Goal: Leave review/rating

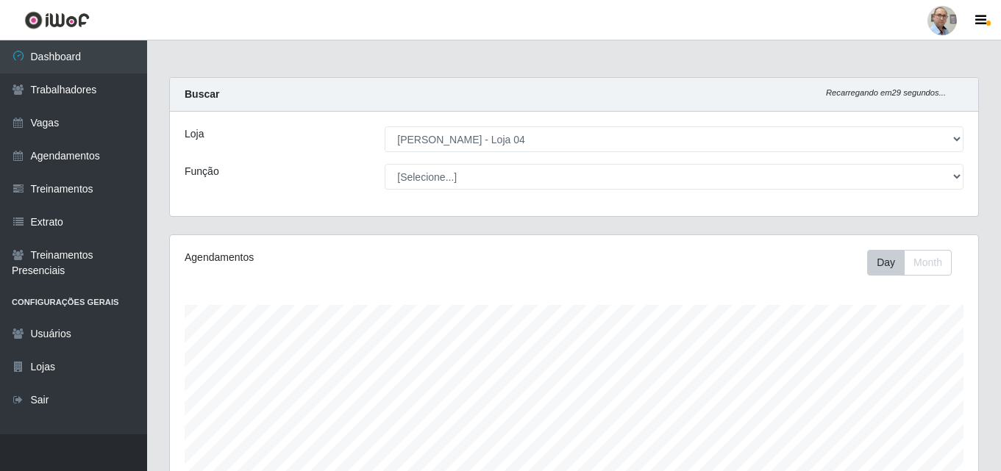
select select "251"
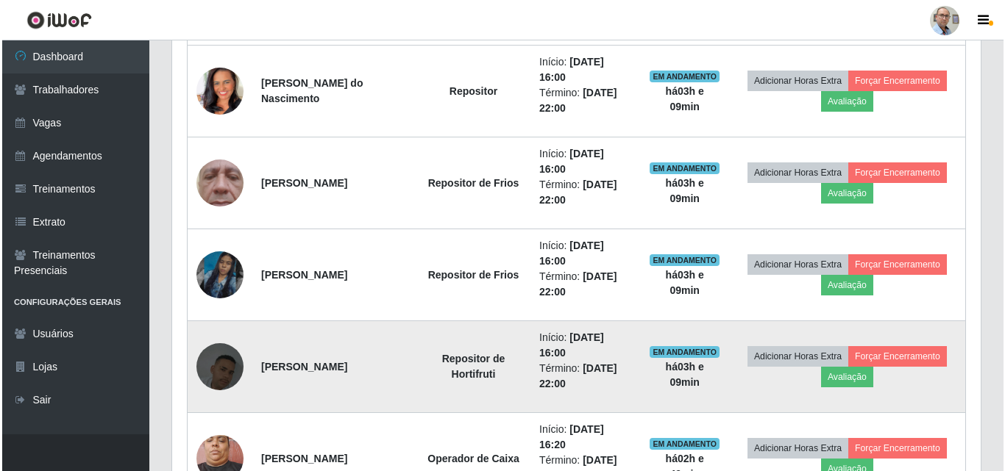
scroll to position [777, 0]
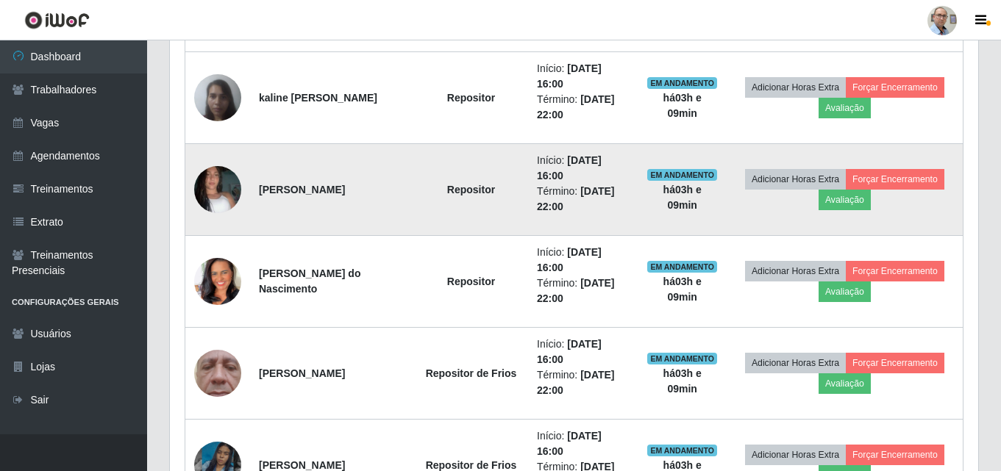
click at [218, 193] on img at bounding box center [217, 190] width 47 height 84
click at [862, 203] on button "Avaliação" at bounding box center [845, 200] width 52 height 21
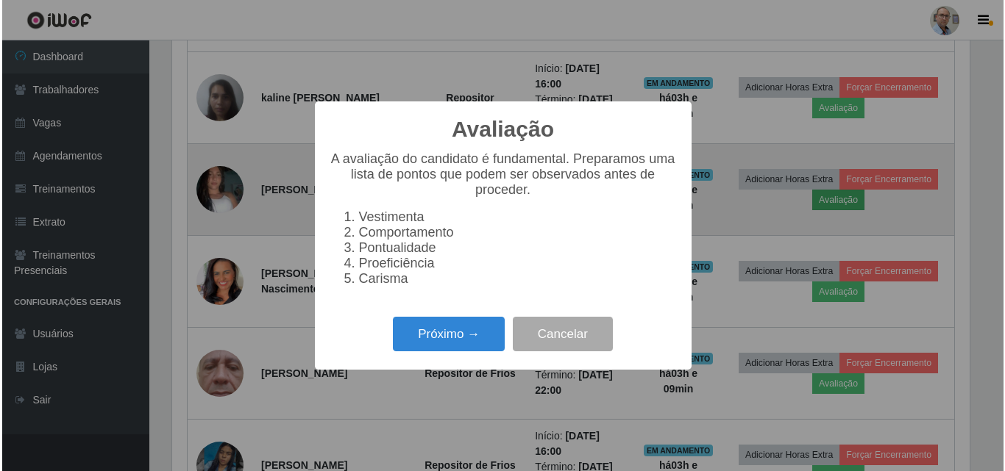
scroll to position [305, 801]
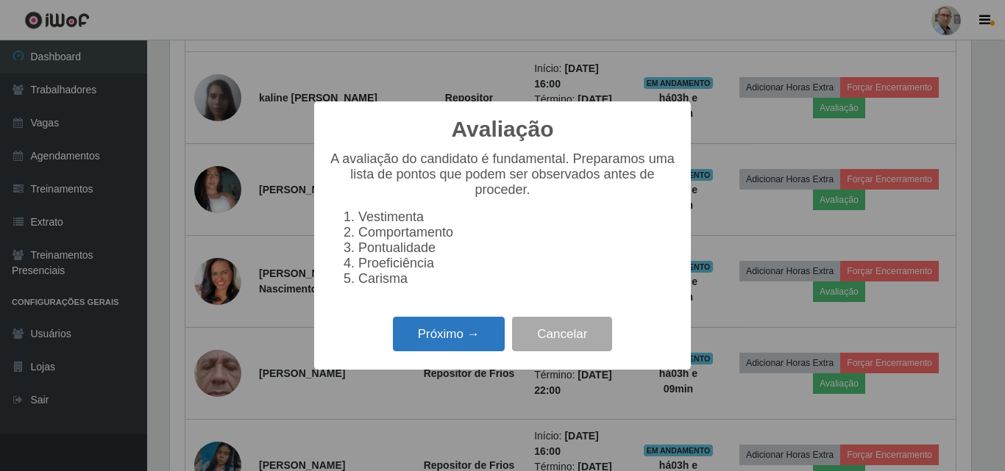
click at [435, 341] on button "Próximo →" at bounding box center [449, 334] width 112 height 35
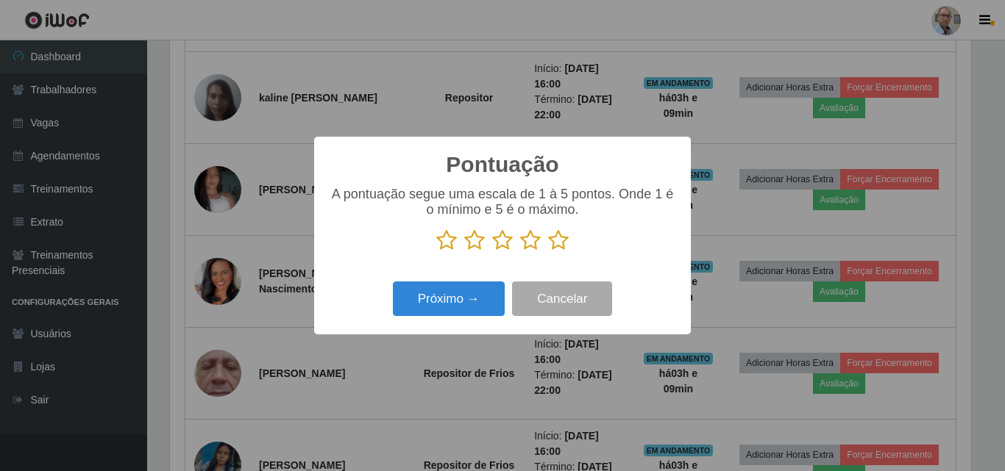
click at [528, 245] on icon at bounding box center [530, 240] width 21 height 22
click at [520, 252] on input "radio" at bounding box center [520, 252] width 0 height 0
click at [502, 245] on icon at bounding box center [502, 240] width 21 height 22
click at [492, 252] on input "radio" at bounding box center [492, 252] width 0 height 0
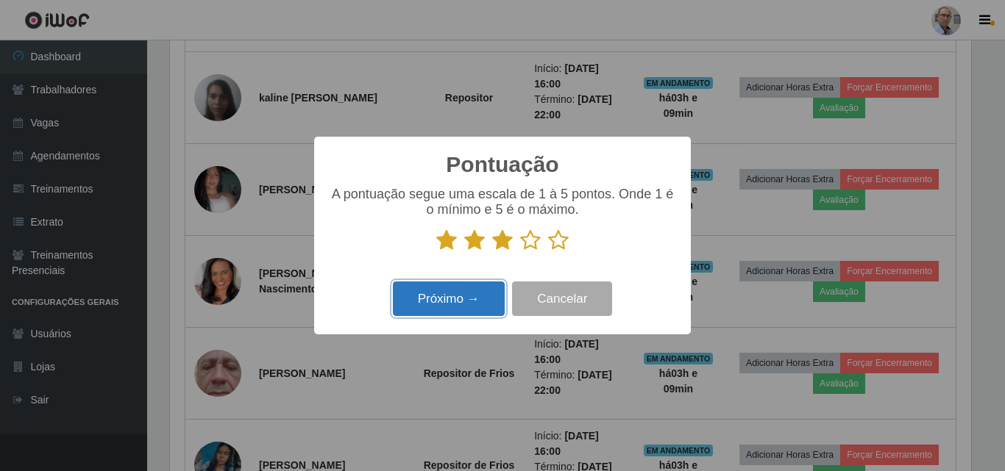
click at [444, 299] on button "Próximo →" at bounding box center [449, 299] width 112 height 35
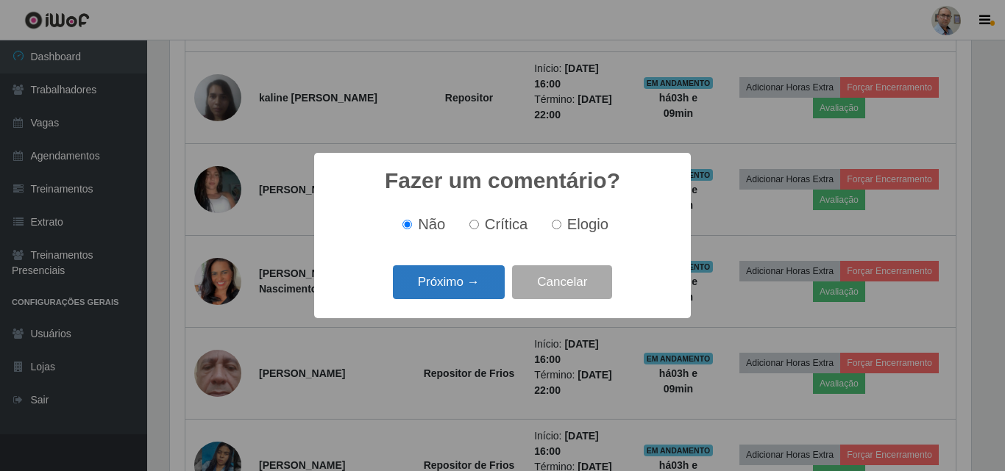
click at [436, 279] on button "Próximo →" at bounding box center [449, 283] width 112 height 35
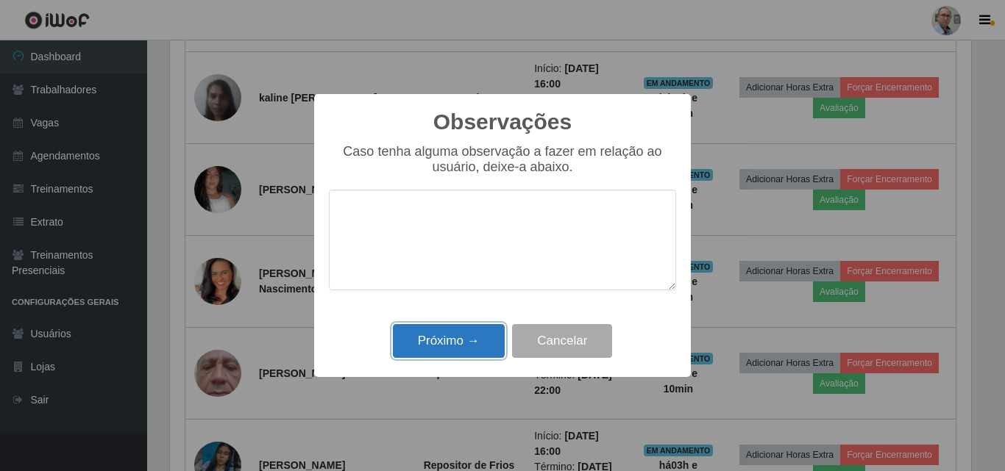
click at [443, 348] on button "Próximo →" at bounding box center [449, 341] width 112 height 35
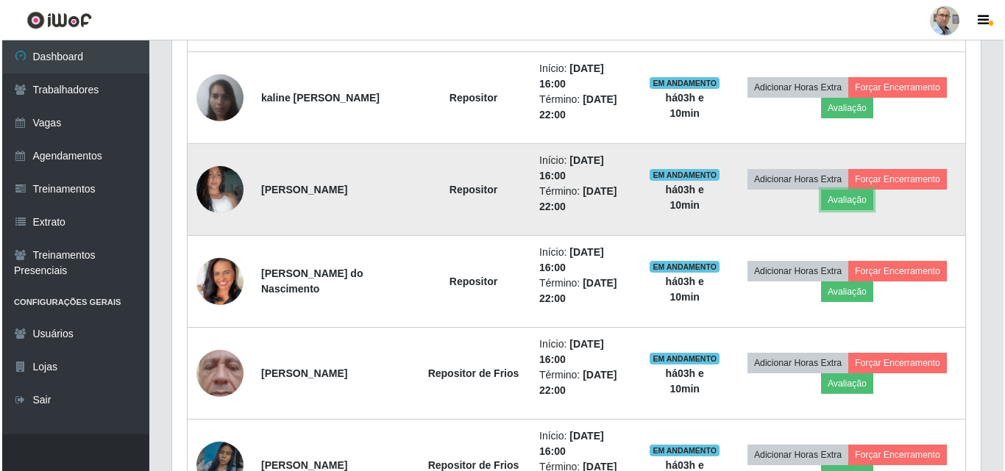
scroll to position [305, 808]
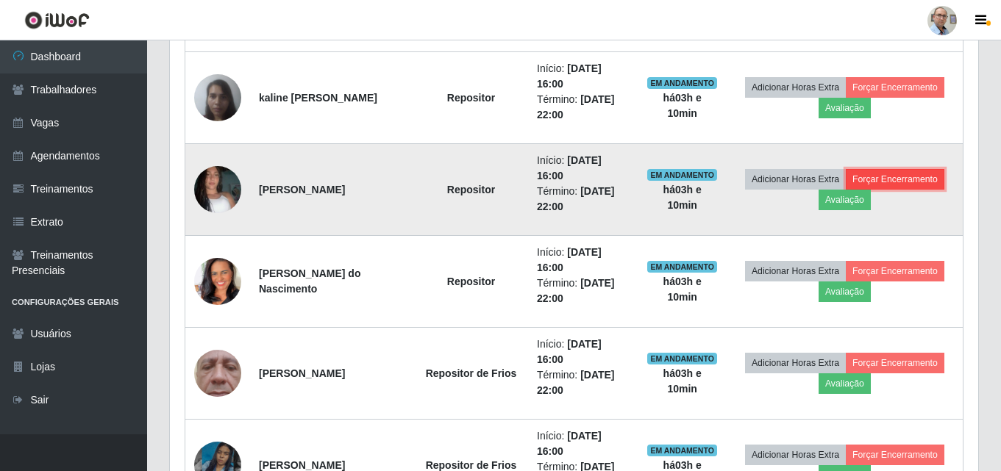
click at [912, 180] on button "Forçar Encerramento" at bounding box center [895, 179] width 99 height 21
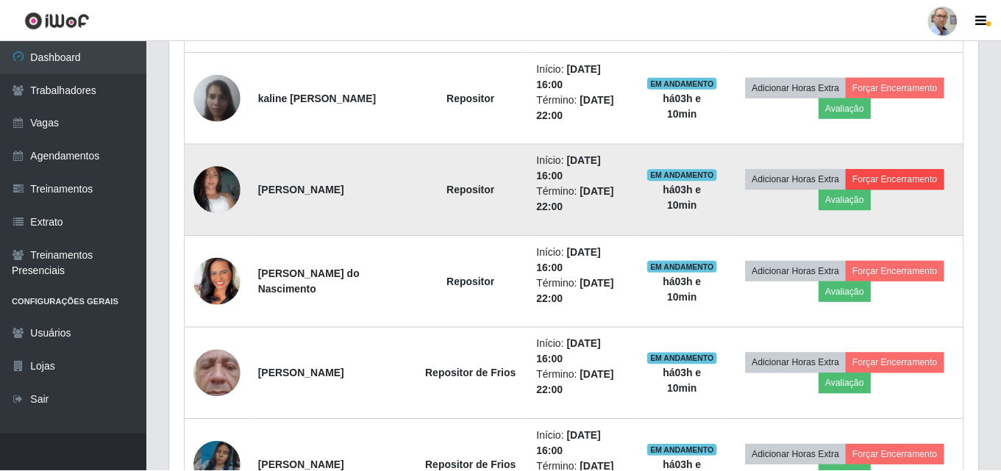
scroll to position [305, 801]
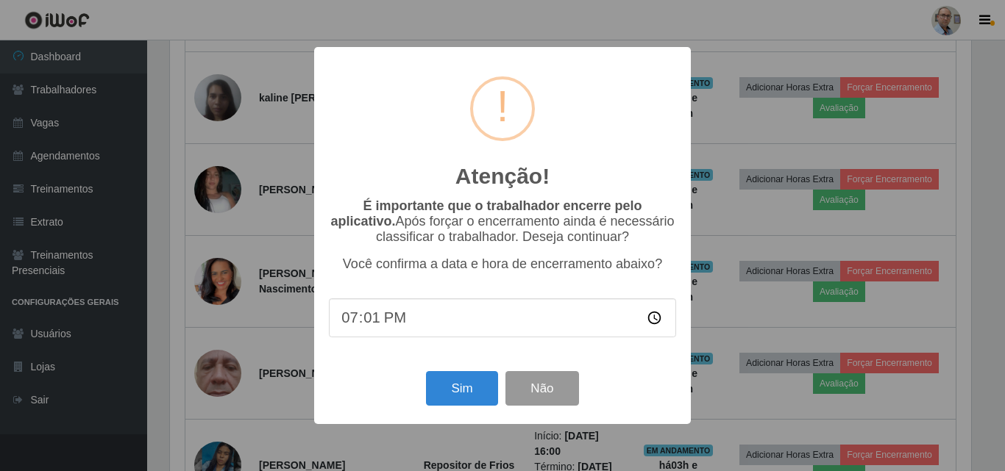
type input "19:10"
click at [455, 387] on button "Sim" at bounding box center [461, 388] width 71 height 35
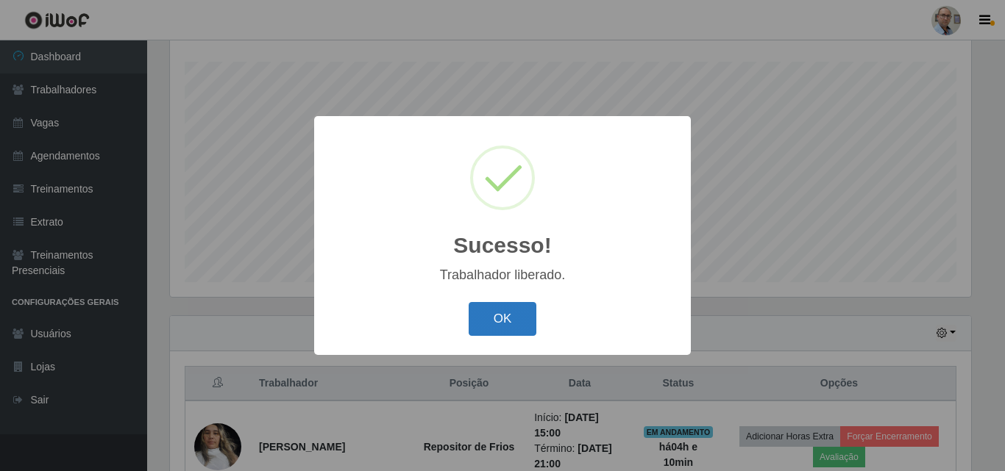
click at [513, 318] on button "OK" at bounding box center [503, 319] width 68 height 35
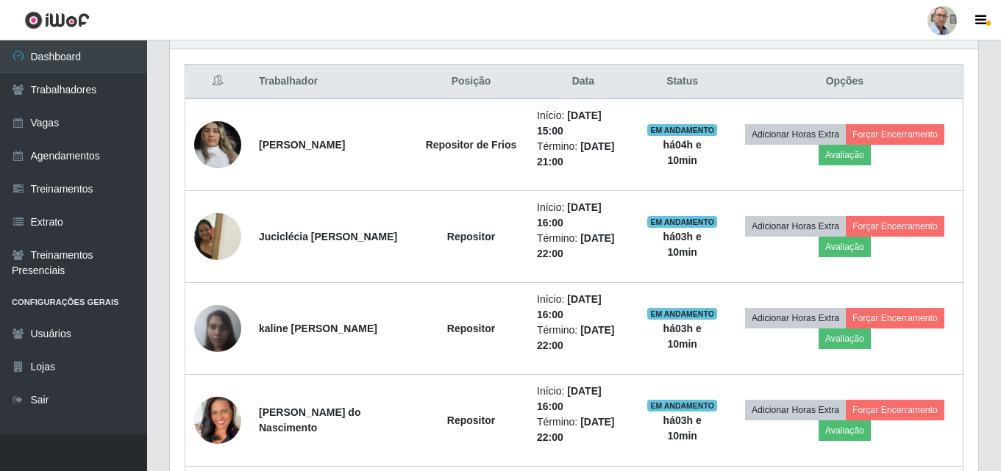
scroll to position [464, 0]
